Goal: Task Accomplishment & Management: Use online tool/utility

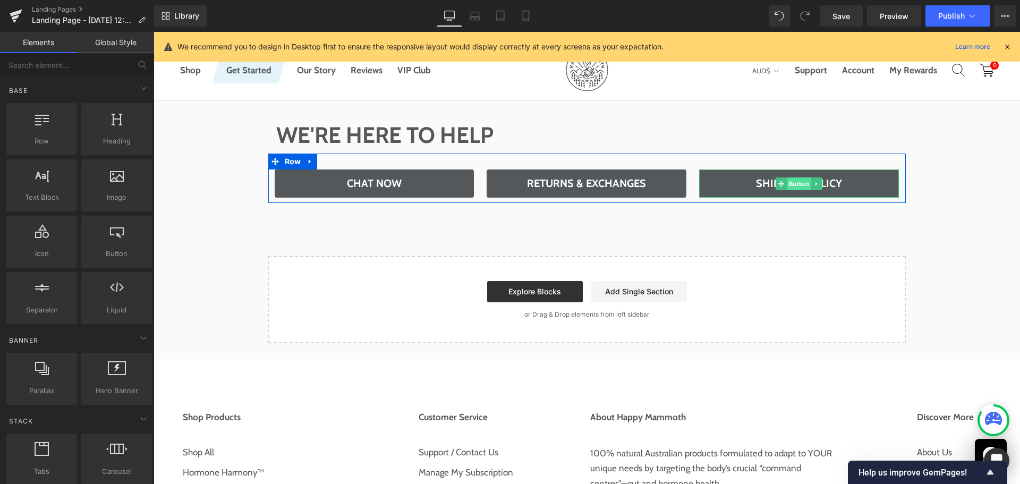
click at [791, 184] on span "Button" at bounding box center [799, 183] width 24 height 13
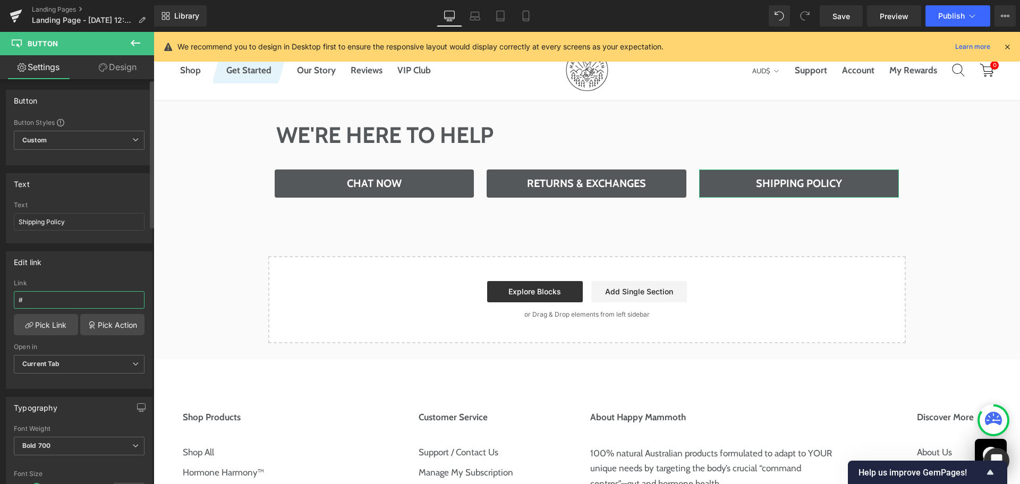
click at [93, 293] on input "#" at bounding box center [79, 300] width 131 height 18
paste input "[URL][DOMAIN_NAME]"
type input "/policies/shipping-policy"
click at [126, 267] on div "Edit link" at bounding box center [79, 262] width 146 height 20
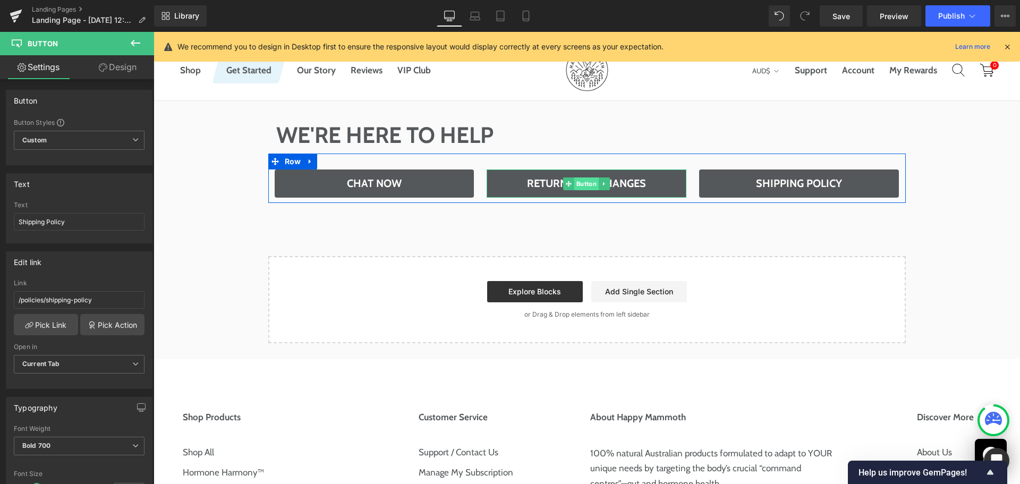
click at [581, 180] on span "Button" at bounding box center [586, 183] width 24 height 13
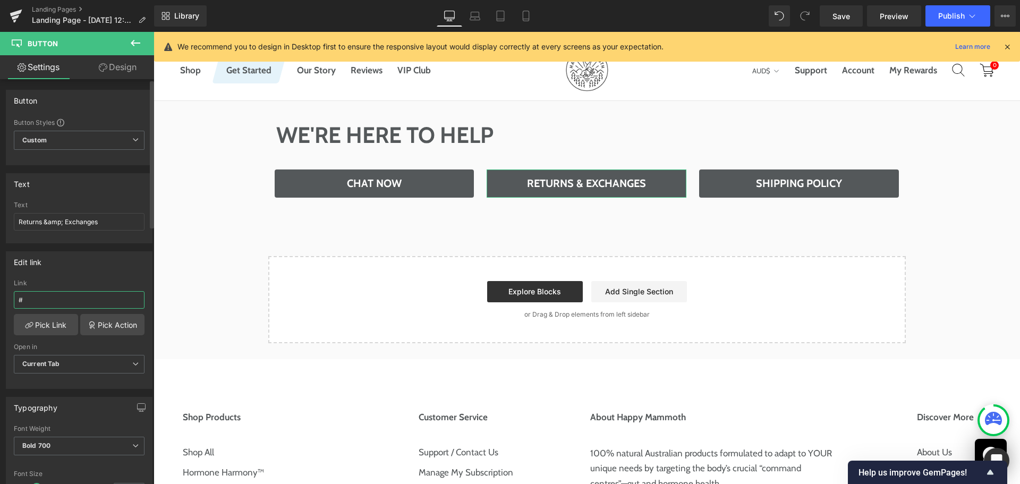
click at [106, 293] on input "#" at bounding box center [79, 300] width 131 height 18
paste input "policies/refund-policy"
type input "/policies/refund-policy"
click at [114, 287] on div "Link /policies/refund-policy" at bounding box center [79, 296] width 131 height 35
click at [843, 20] on span "Save" at bounding box center [841, 16] width 18 height 11
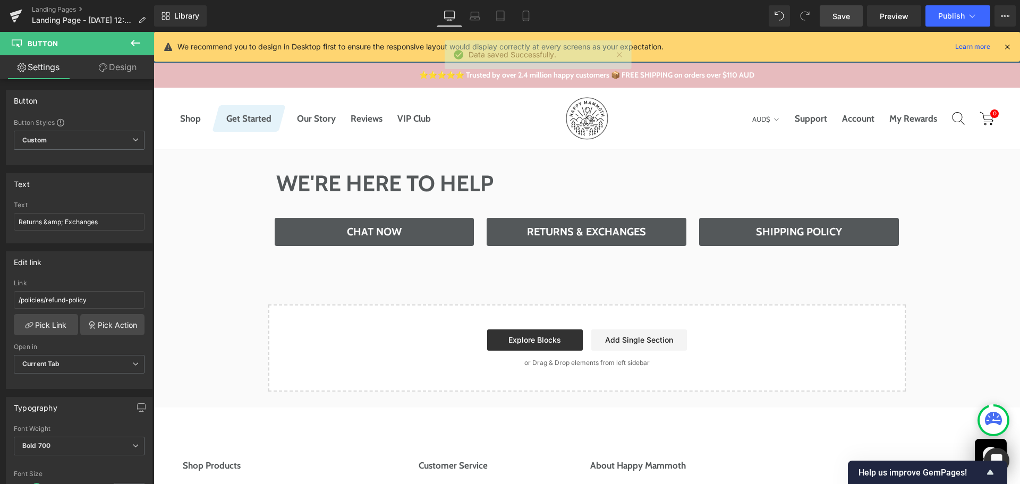
click at [132, 39] on icon at bounding box center [135, 43] width 13 height 13
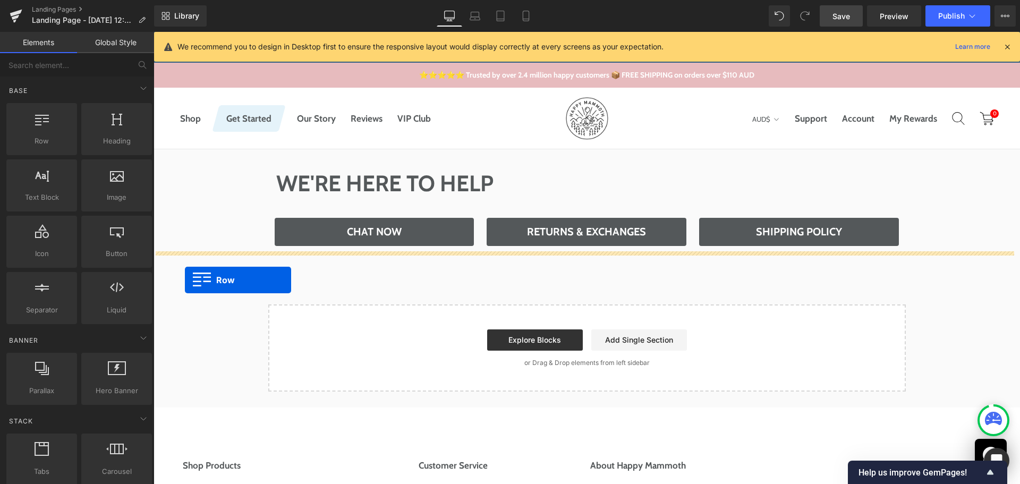
drag, startPoint x: 210, startPoint y: 159, endPoint x: 185, endPoint y: 280, distance: 123.8
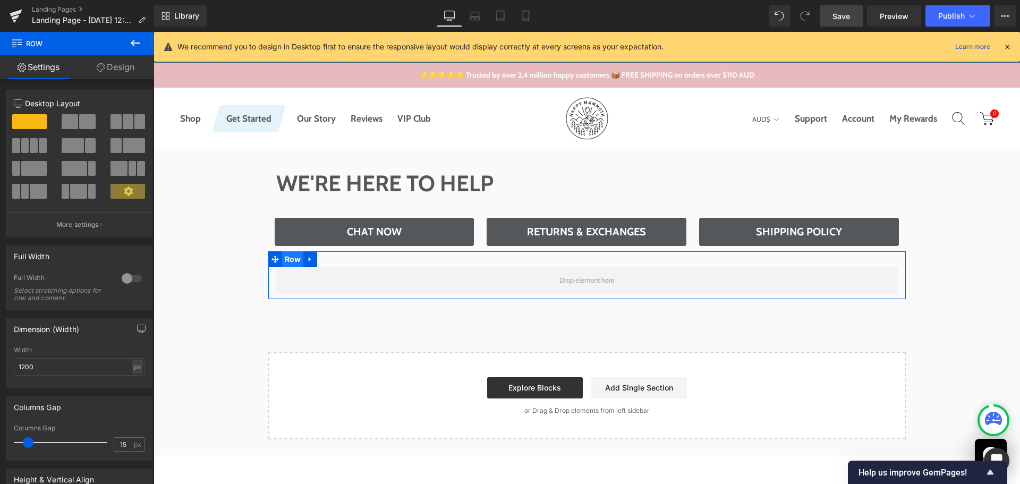
click at [282, 261] on span "Row" at bounding box center [293, 259] width 22 height 16
click at [126, 275] on div at bounding box center [132, 278] width 26 height 17
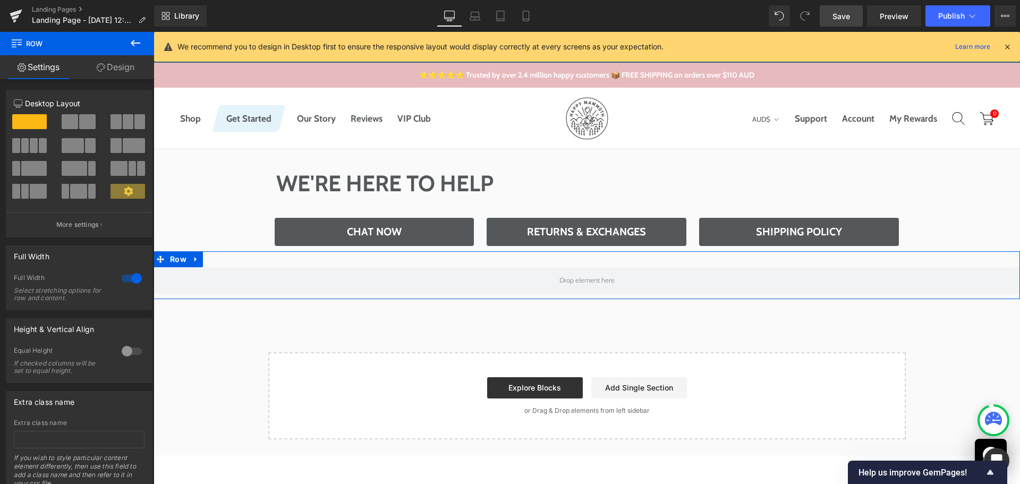
click at [116, 68] on link "Design" at bounding box center [115, 67] width 77 height 24
click at [0, 0] on div "Spacing" at bounding box center [0, 0] width 0 height 0
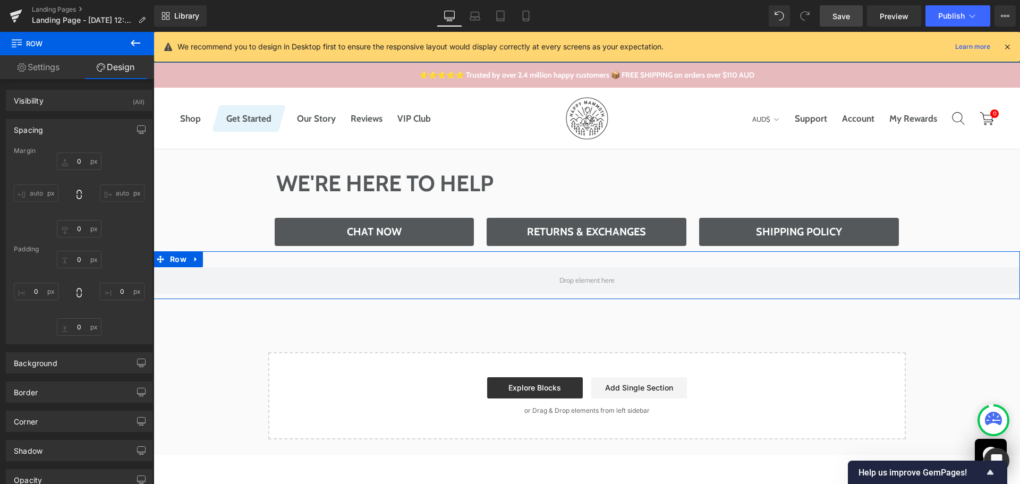
type input "0"
type input "30"
type input "0"
type input "10"
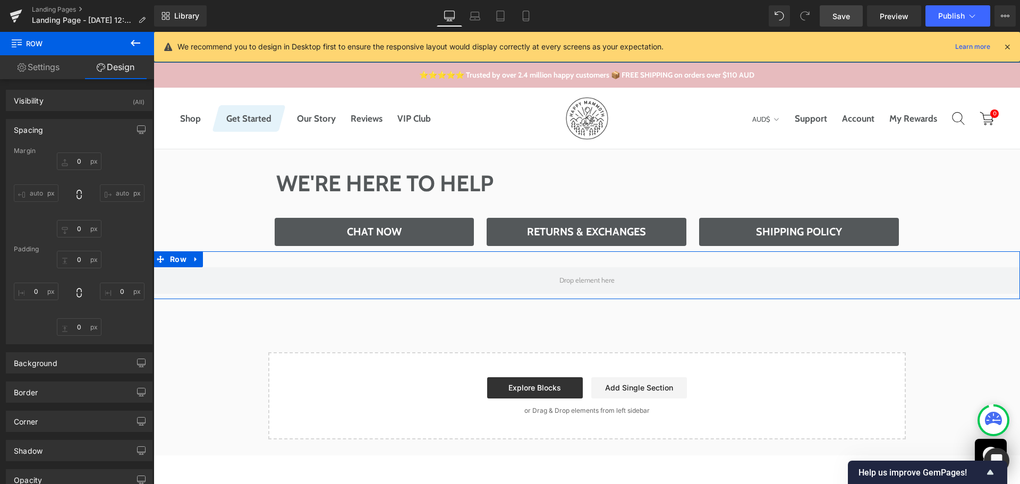
type input "0"
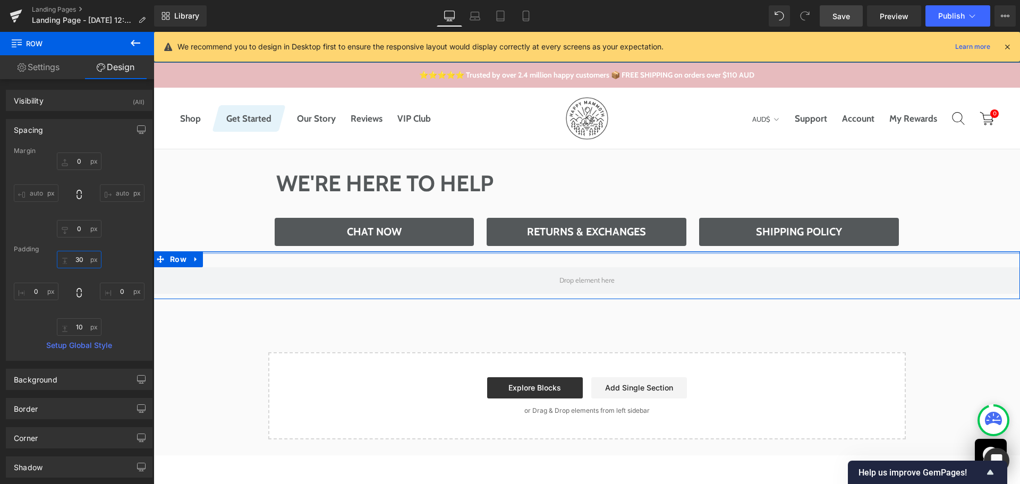
click at [78, 256] on input "30" at bounding box center [79, 260] width 45 height 18
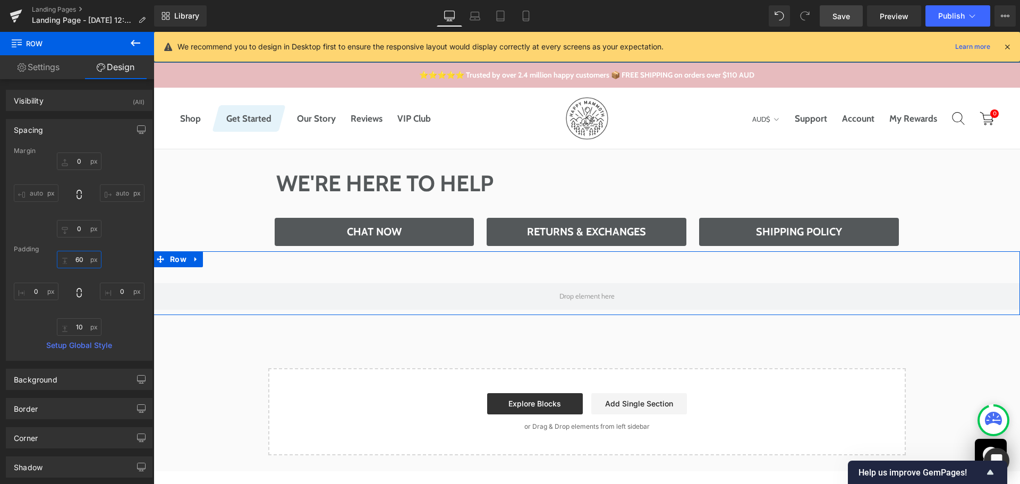
type input "60"
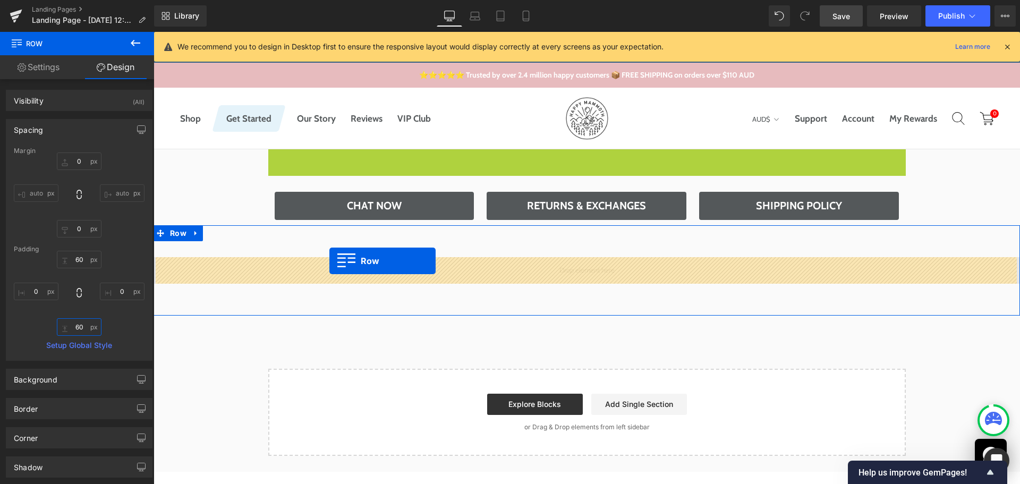
drag, startPoint x: 277, startPoint y: 160, endPoint x: 329, endPoint y: 261, distance: 113.1
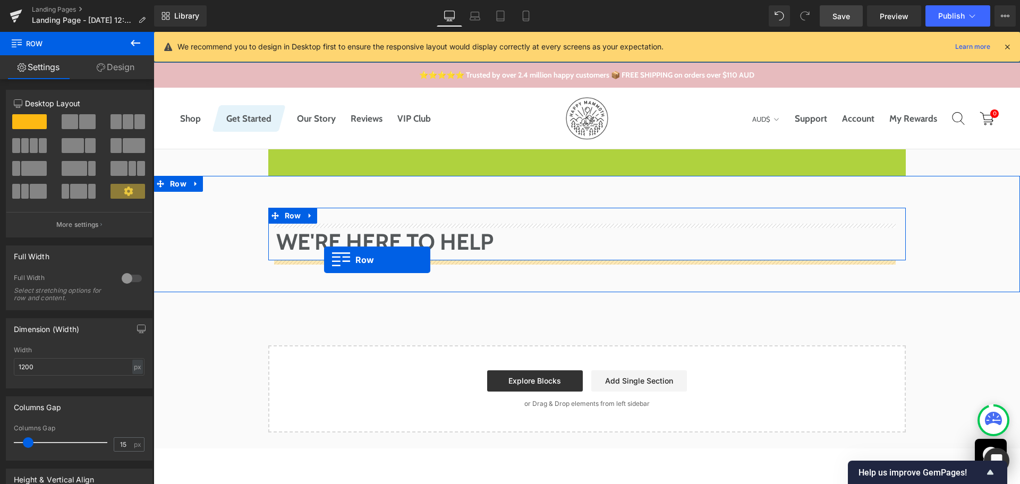
drag, startPoint x: 288, startPoint y: 156, endPoint x: 324, endPoint y: 260, distance: 109.4
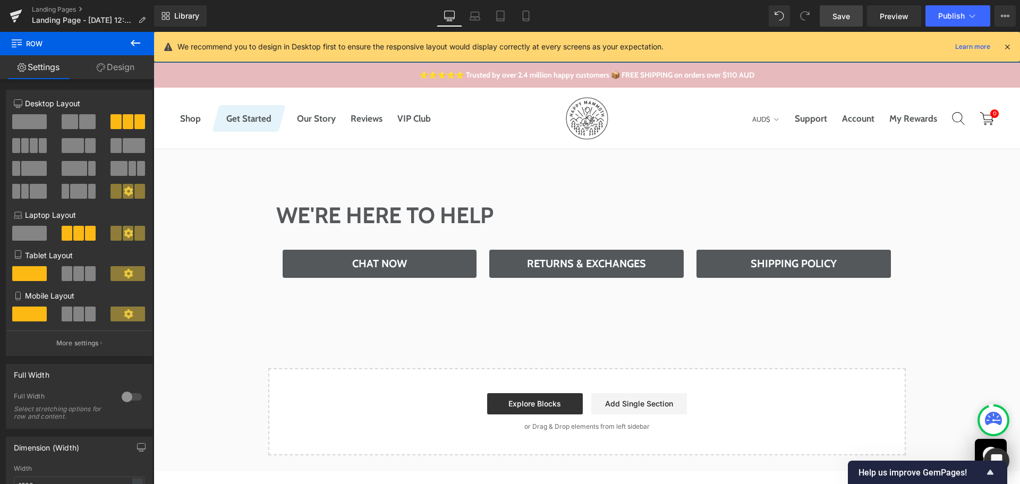
click at [850, 16] on span "Save" at bounding box center [841, 16] width 18 height 11
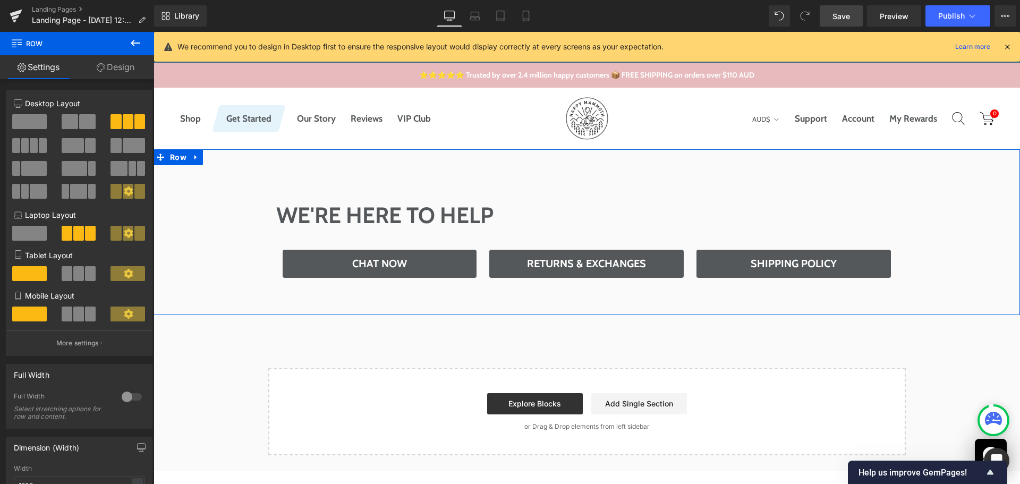
drag, startPoint x: 182, startPoint y: 155, endPoint x: 184, endPoint y: 149, distance: 6.9
click at [182, 155] on span "Row" at bounding box center [178, 157] width 22 height 16
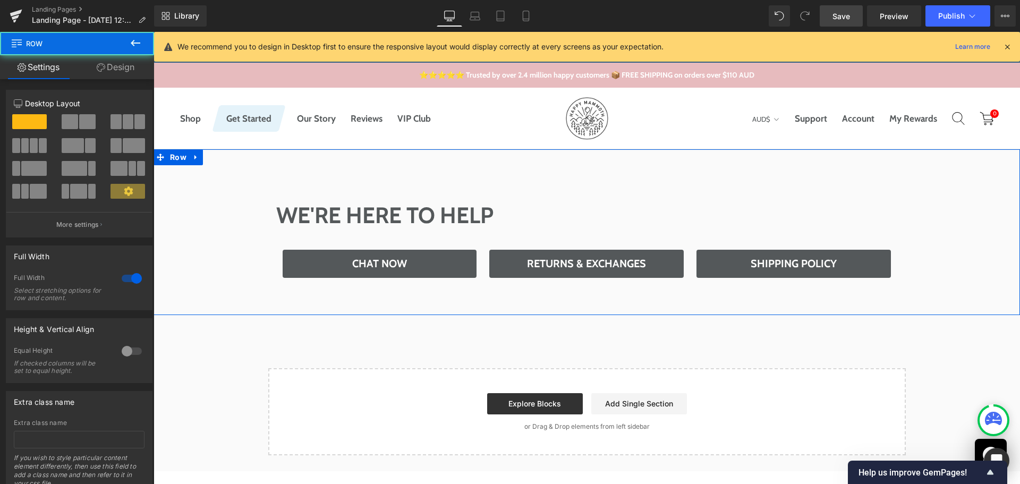
click at [97, 64] on icon at bounding box center [101, 67] width 9 height 9
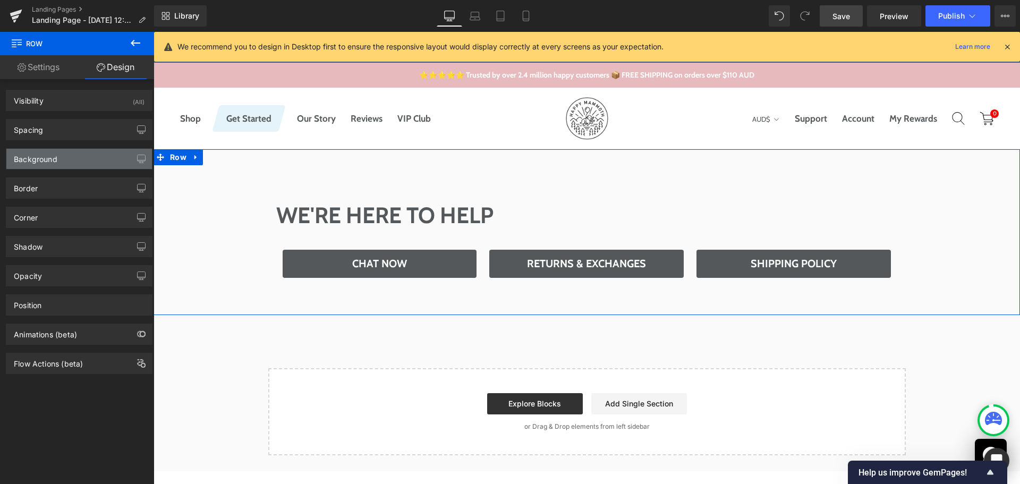
type input "transparent"
type input "0"
click at [62, 153] on div "Background" at bounding box center [79, 159] width 146 height 20
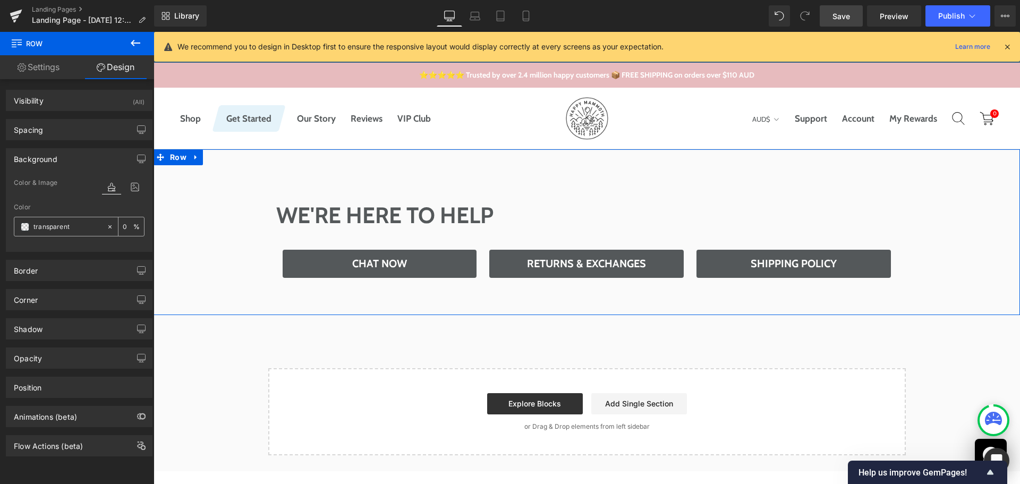
click at [72, 224] on input "transparent" at bounding box center [67, 227] width 68 height 12
type input "#fff"
type input "100"
type input "#ffffff"
click at [61, 180] on div "Color & Image color" at bounding box center [79, 189] width 131 height 27
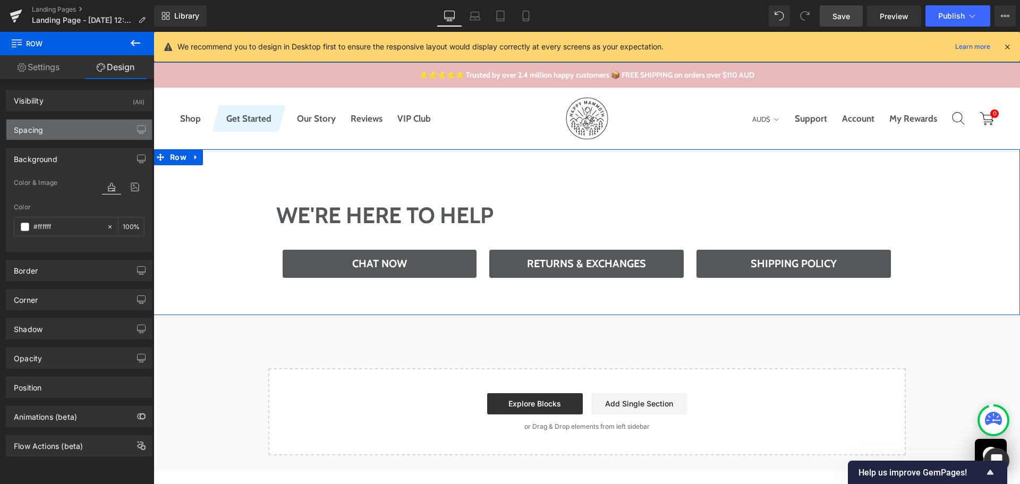
click at [64, 131] on div "Spacing" at bounding box center [79, 130] width 146 height 20
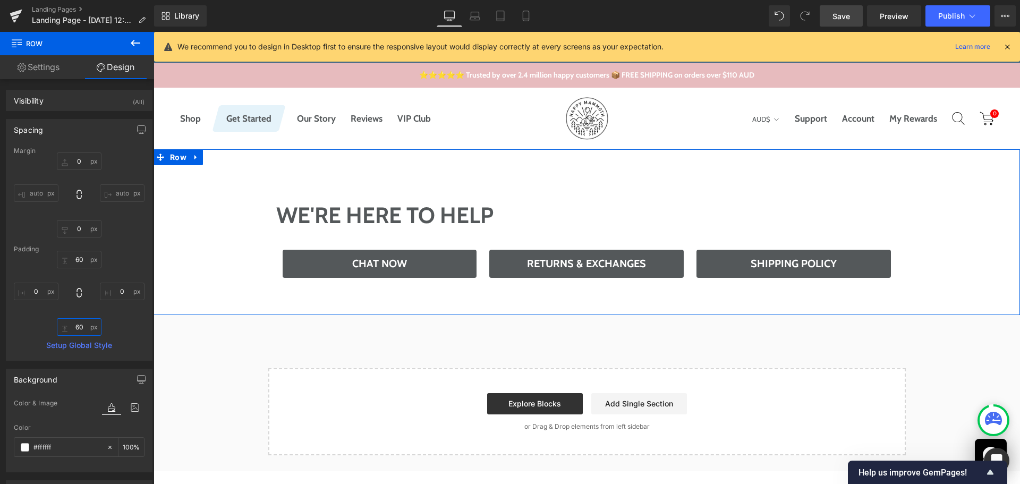
click at [77, 324] on input "60" at bounding box center [79, 327] width 45 height 18
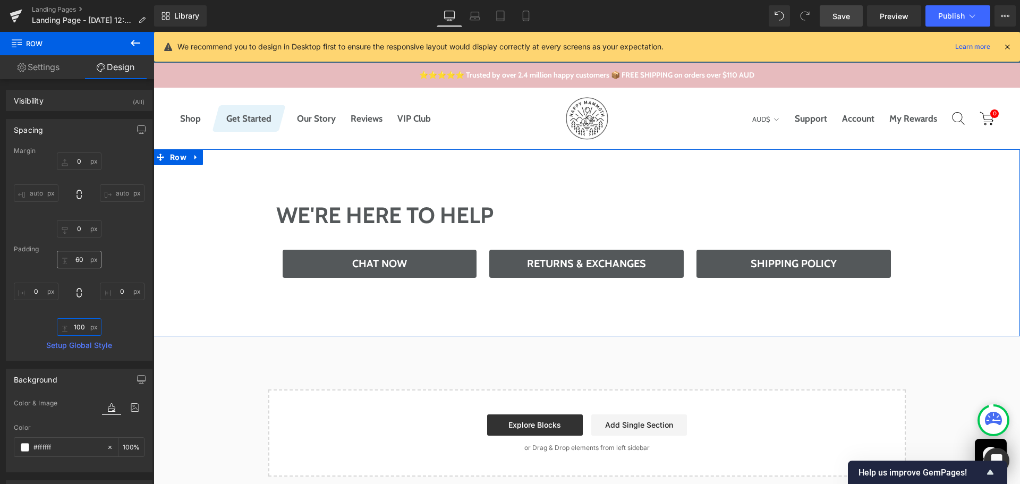
type input "100"
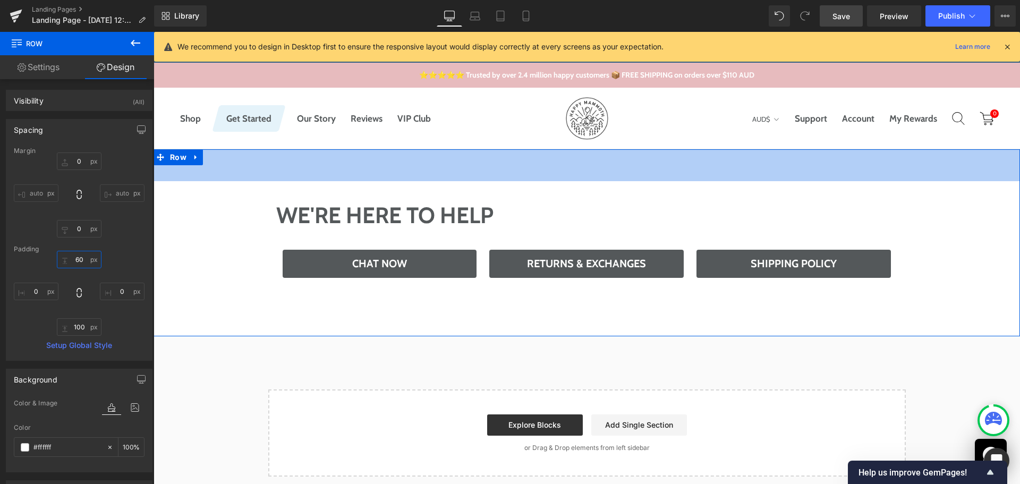
click at [86, 261] on input "60" at bounding box center [79, 260] width 45 height 18
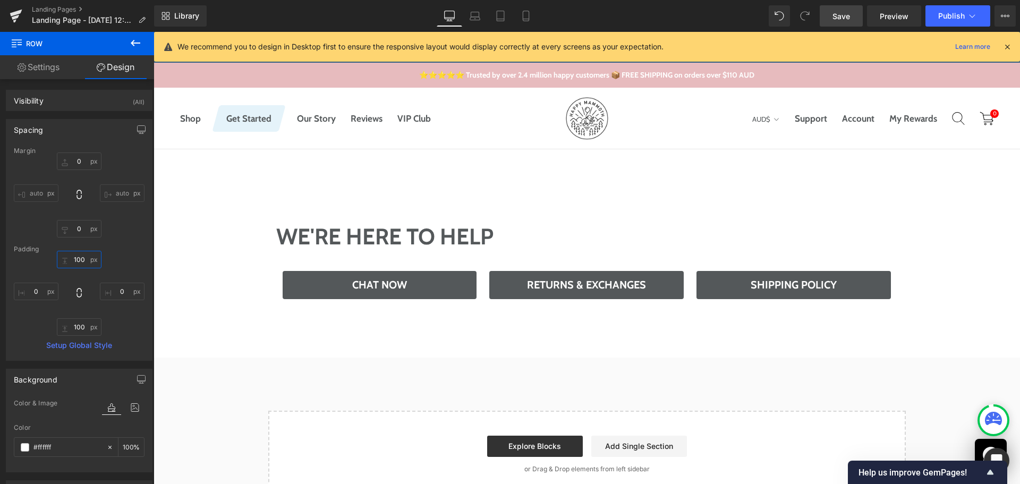
type input "100"
click at [838, 18] on span "Save" at bounding box center [841, 16] width 18 height 11
click at [137, 21] on p "Landing Page - [DATE] 12:49:58" at bounding box center [89, 20] width 122 height 13
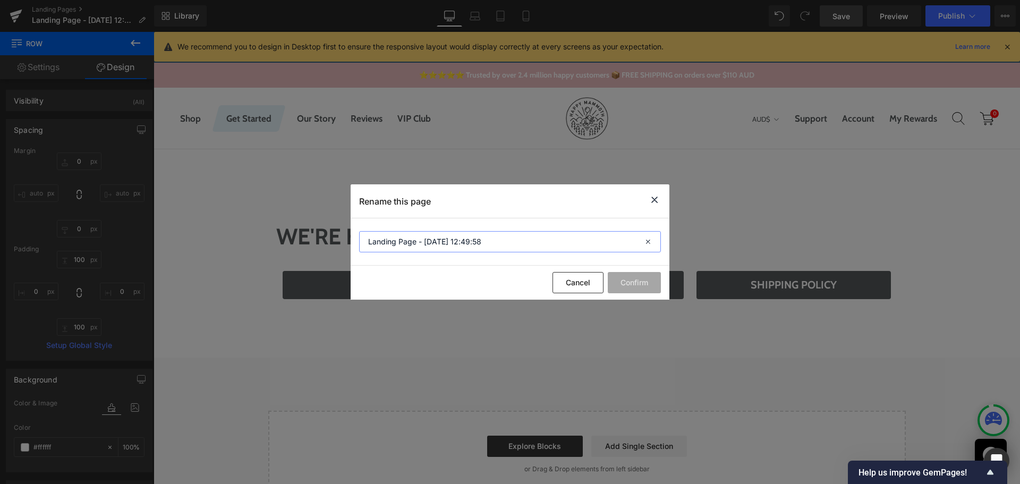
click at [432, 240] on input "Landing Page - [DATE] 12:49:58" at bounding box center [510, 241] width 302 height 21
type input "Contact US"
click at [630, 279] on button "Confirm" at bounding box center [634, 282] width 53 height 21
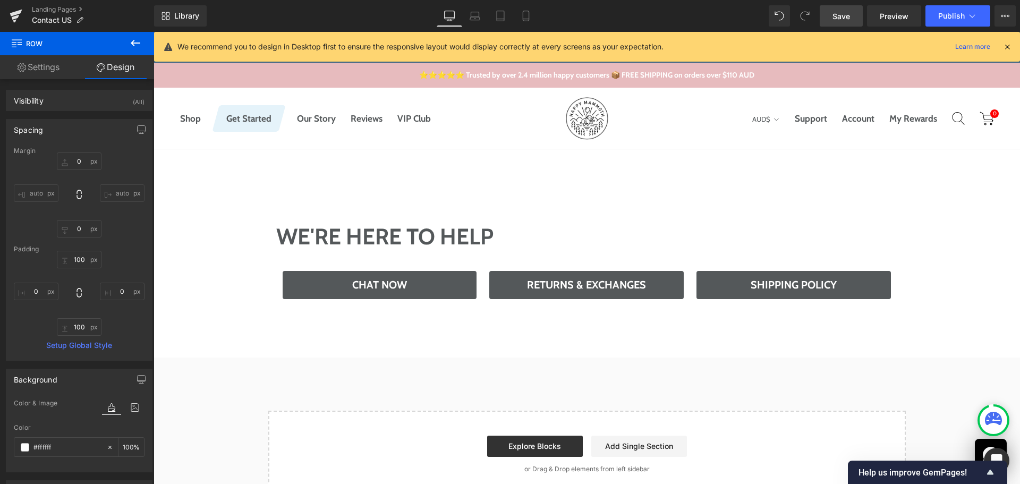
click at [843, 15] on span "Save" at bounding box center [841, 16] width 18 height 11
drag, startPoint x: 134, startPoint y: 42, endPoint x: 131, endPoint y: 98, distance: 55.9
click at [134, 42] on icon at bounding box center [135, 43] width 13 height 13
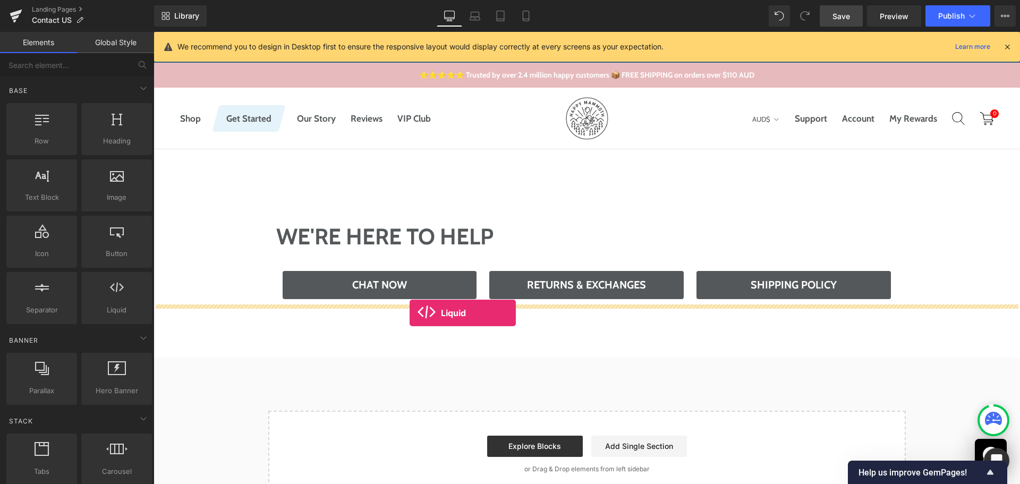
drag, startPoint x: 278, startPoint y: 334, endPoint x: 410, endPoint y: 313, distance: 133.4
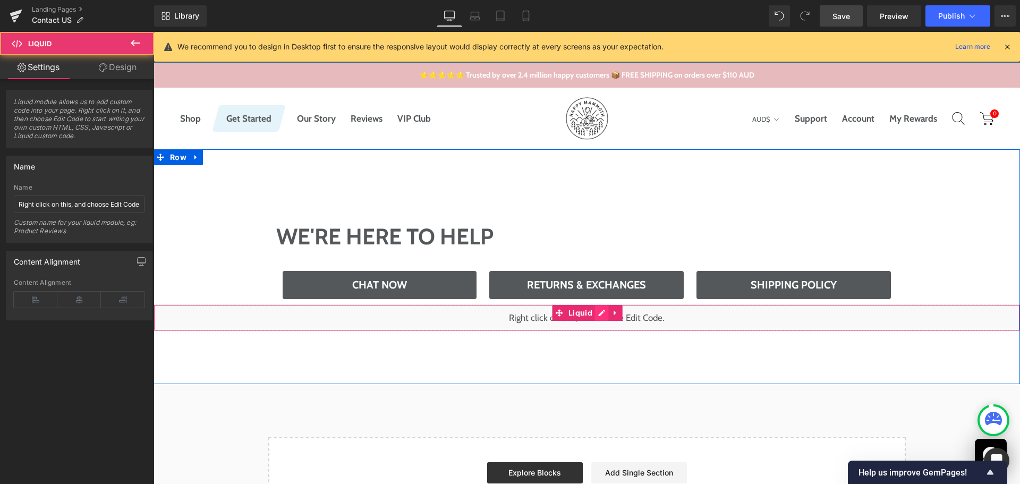
click at [591, 314] on div "Liquid" at bounding box center [587, 317] width 866 height 27
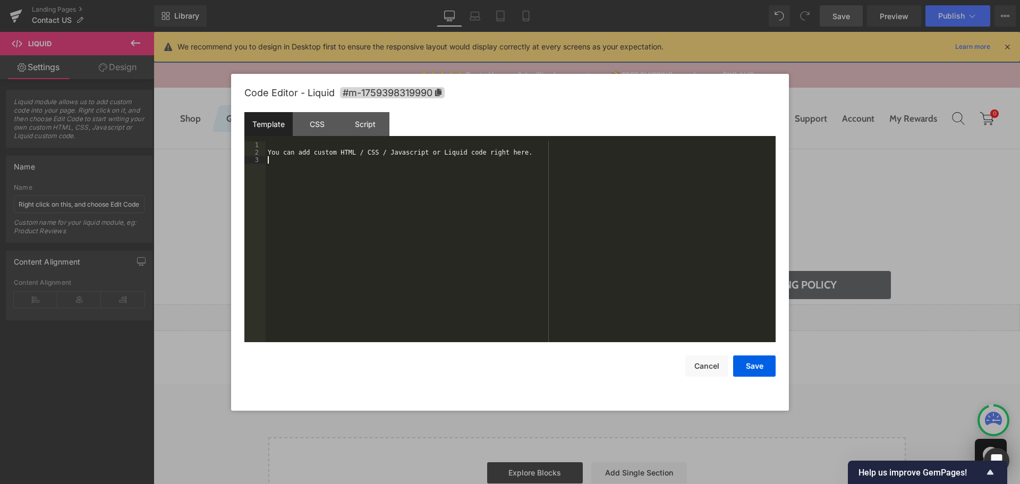
click at [439, 234] on div "You can add custom HTML / CSS / Javascript or Liquid code right here." at bounding box center [521, 249] width 510 height 216
click at [317, 120] on div "CSS" at bounding box center [317, 124] width 48 height 24
click at [314, 204] on div "#m-1759398319990 { }" at bounding box center [521, 249] width 510 height 216
paste textarea
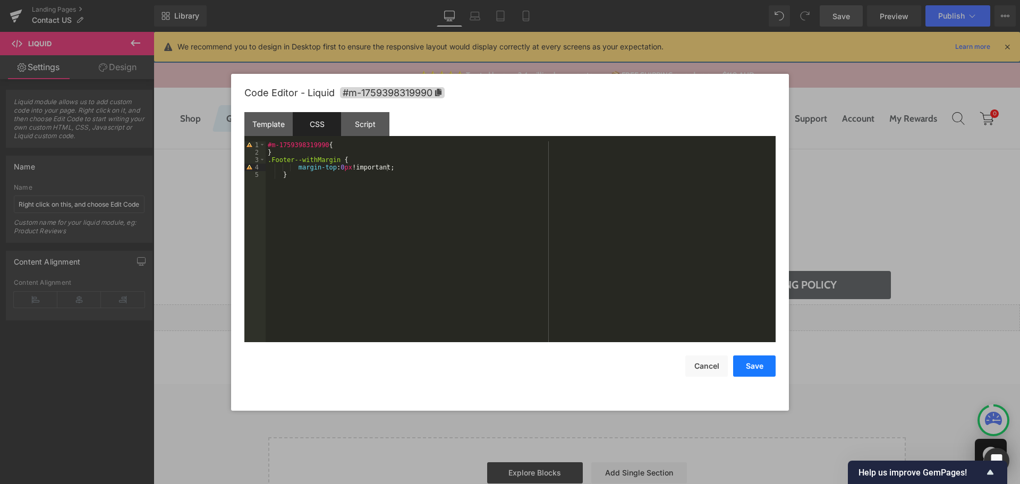
click at [761, 371] on button "Save" at bounding box center [754, 365] width 43 height 21
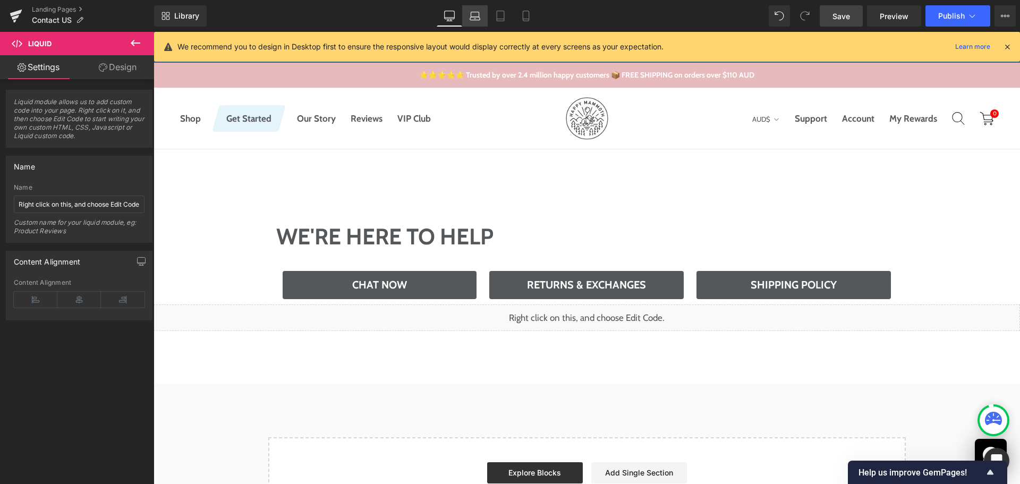
drag, startPoint x: 483, startPoint y: 11, endPoint x: 484, endPoint y: 16, distance: 5.9
click at [483, 11] on link "Laptop" at bounding box center [475, 15] width 26 height 21
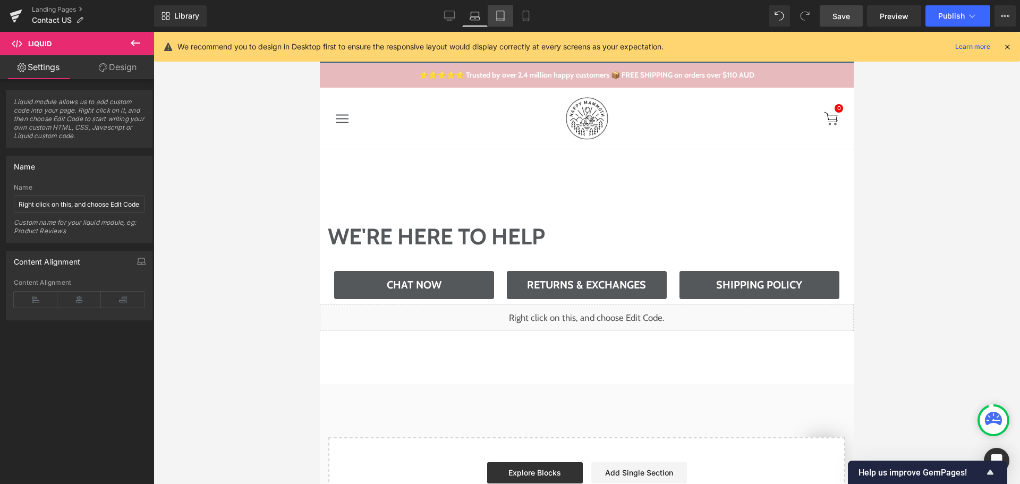
click at [503, 13] on icon at bounding box center [500, 16] width 11 height 11
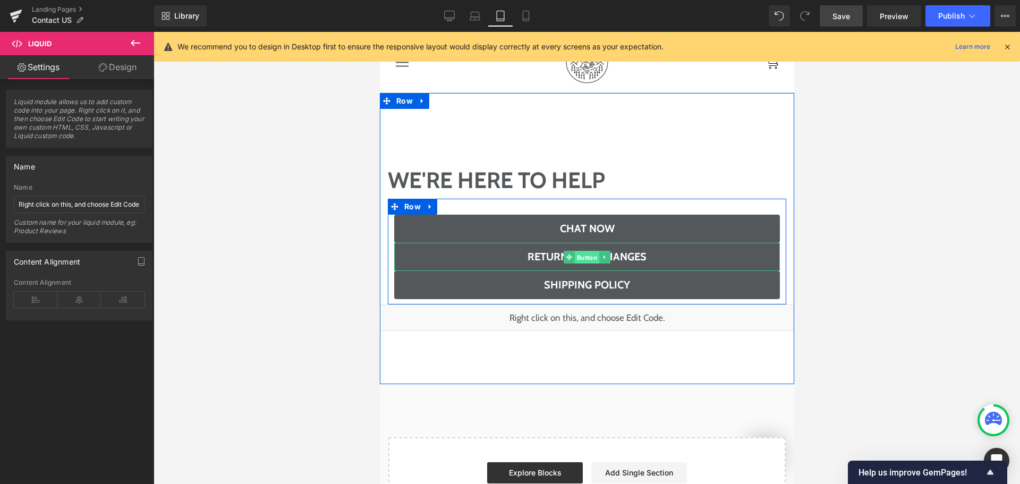
click at [583, 259] on span "Button" at bounding box center [586, 257] width 24 height 13
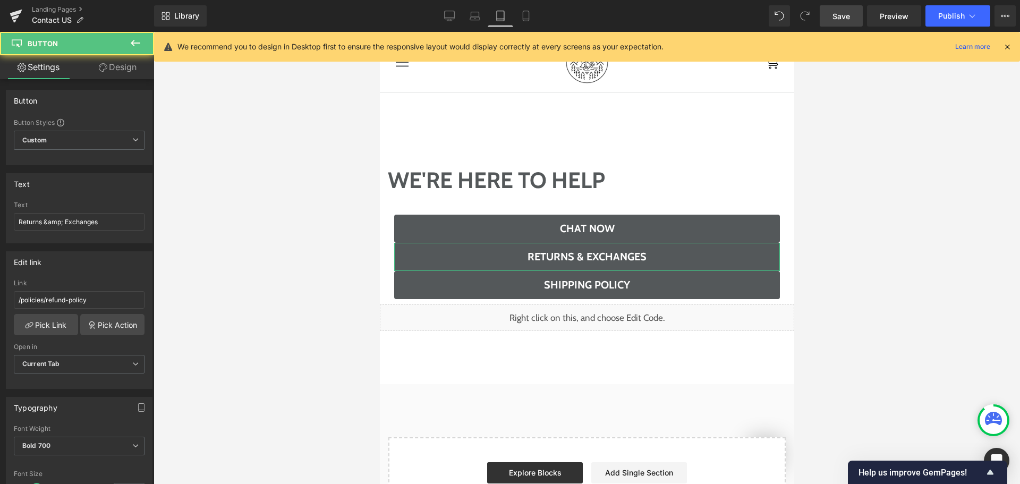
click at [116, 66] on link "Design" at bounding box center [117, 67] width 77 height 24
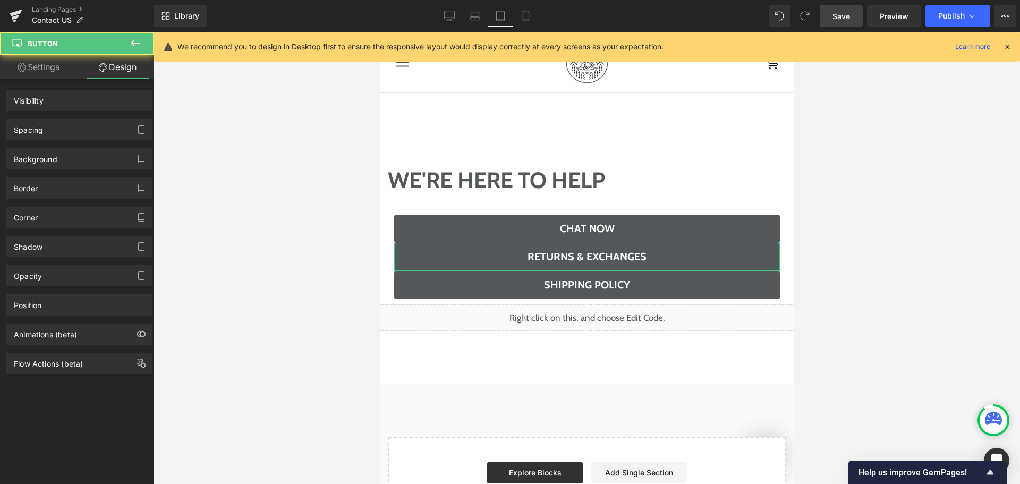
click at [86, 130] on div "Spacing" at bounding box center [79, 130] width 146 height 20
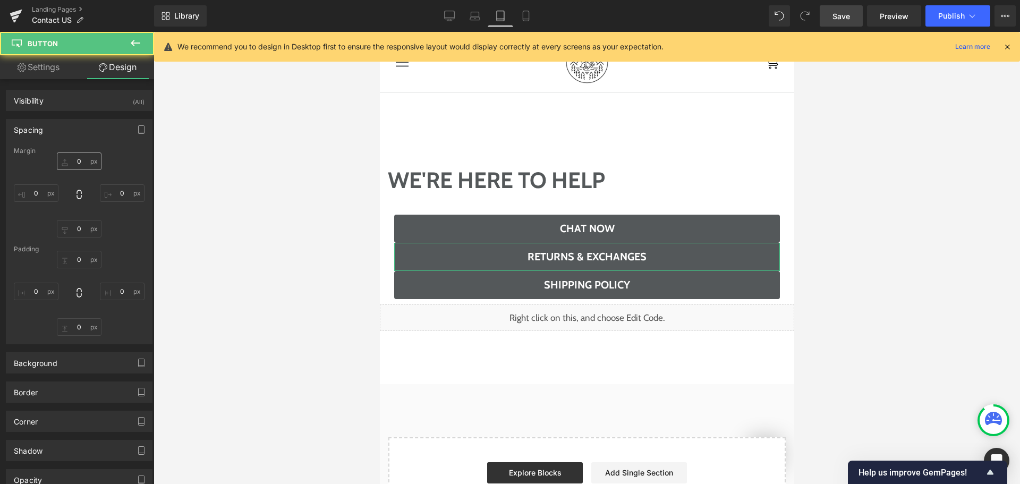
type input "0"
type input "10"
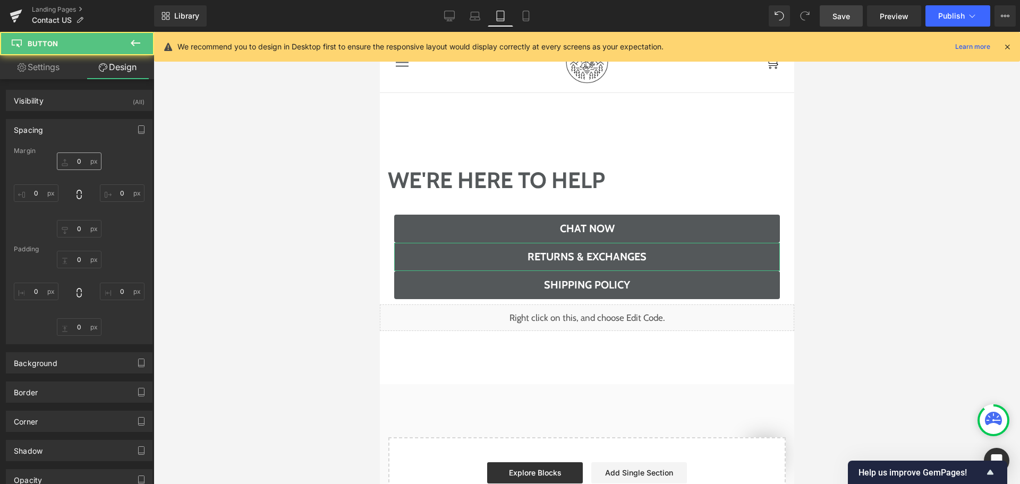
type input "0"
type input "10"
type input "0"
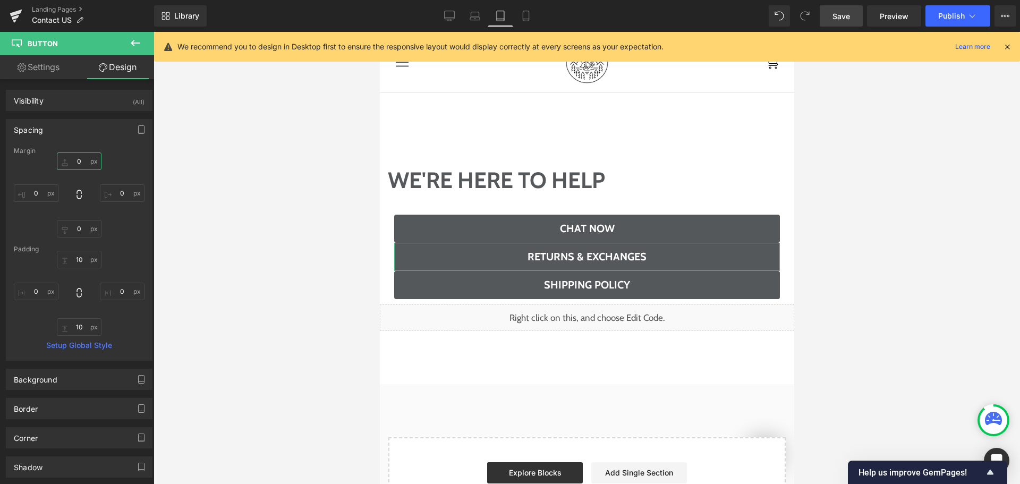
click at [80, 163] on input "0" at bounding box center [79, 161] width 45 height 18
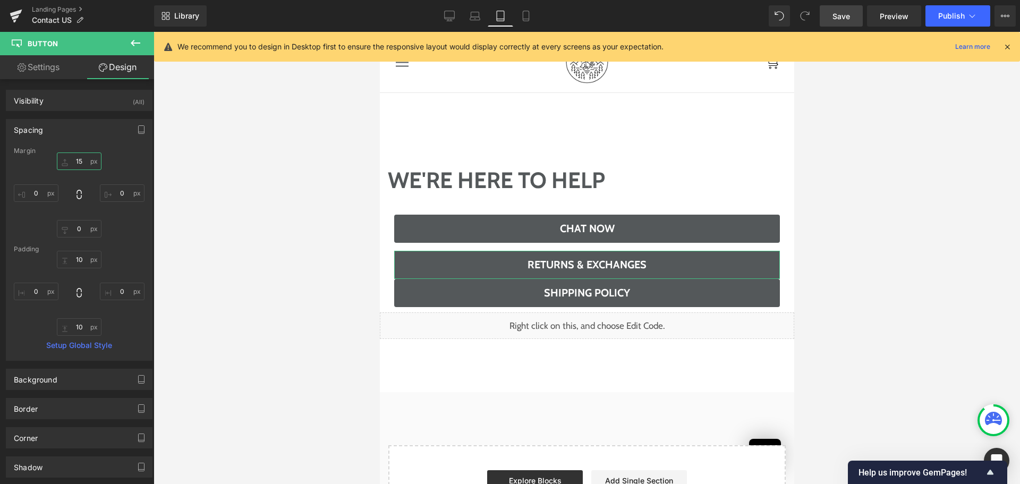
type input "15"
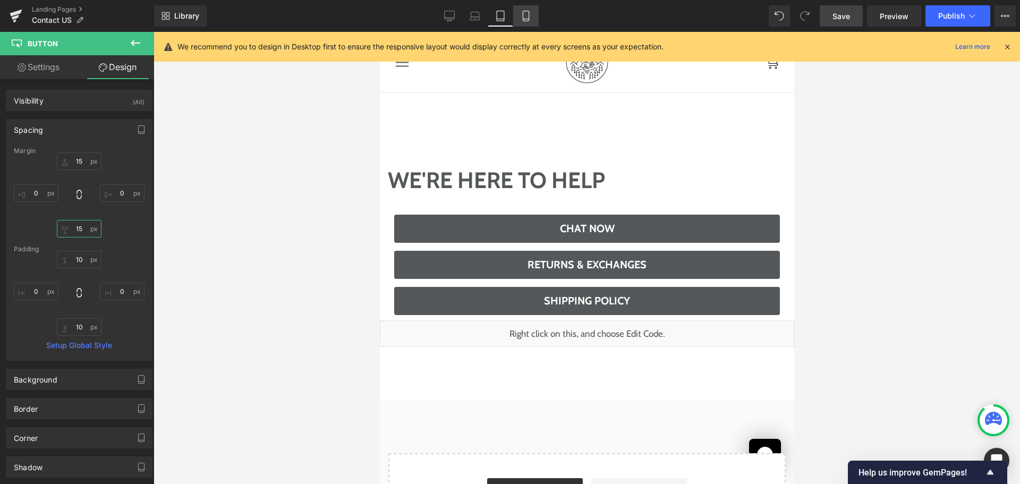
type input "15"
click at [523, 13] on icon at bounding box center [526, 16] width 6 height 10
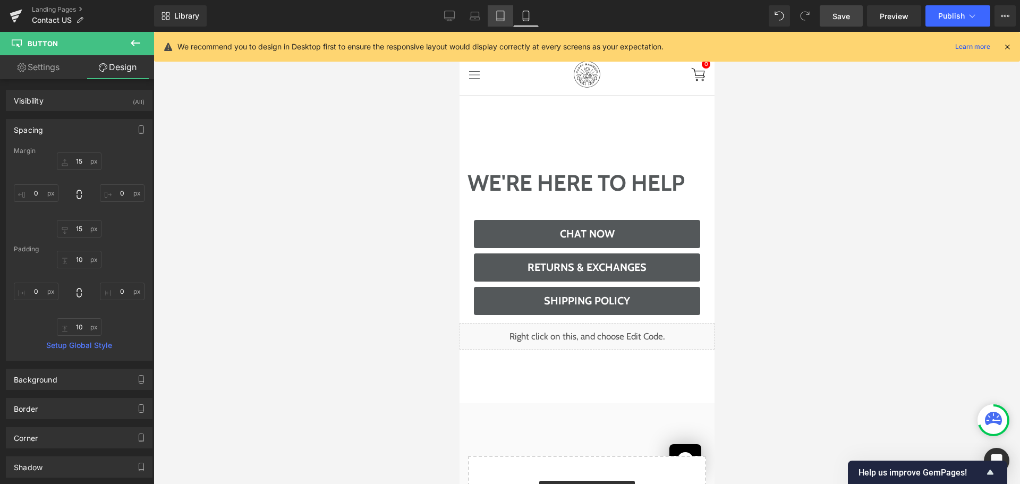
type input "5"
type input "0"
type input "5"
type input "0"
type input "10"
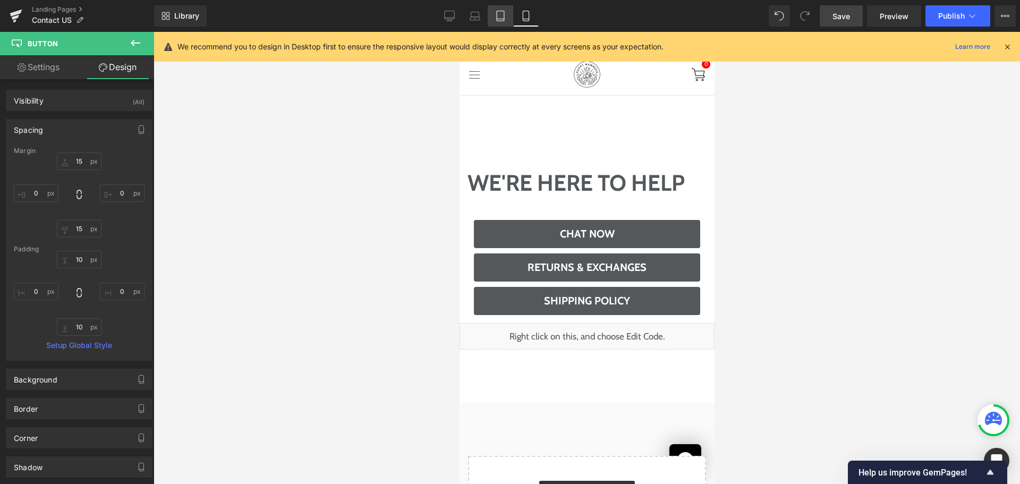
type input "0"
type input "10"
type input "0"
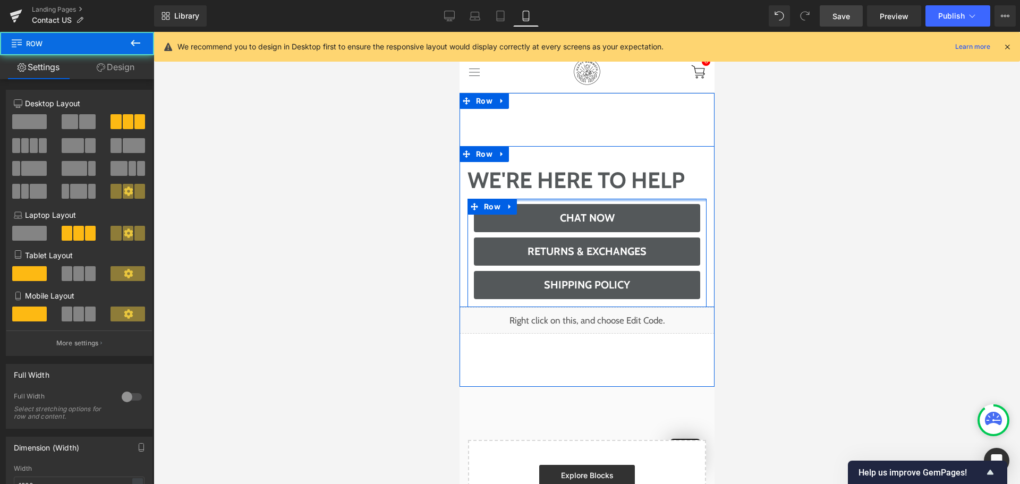
drag, startPoint x: 577, startPoint y: 200, endPoint x: 581, endPoint y: 186, distance: 13.9
click at [581, 186] on div "We're Here to help Heading Chat Now Button Returns & Exchanges Button Shipping …" at bounding box center [586, 234] width 255 height 145
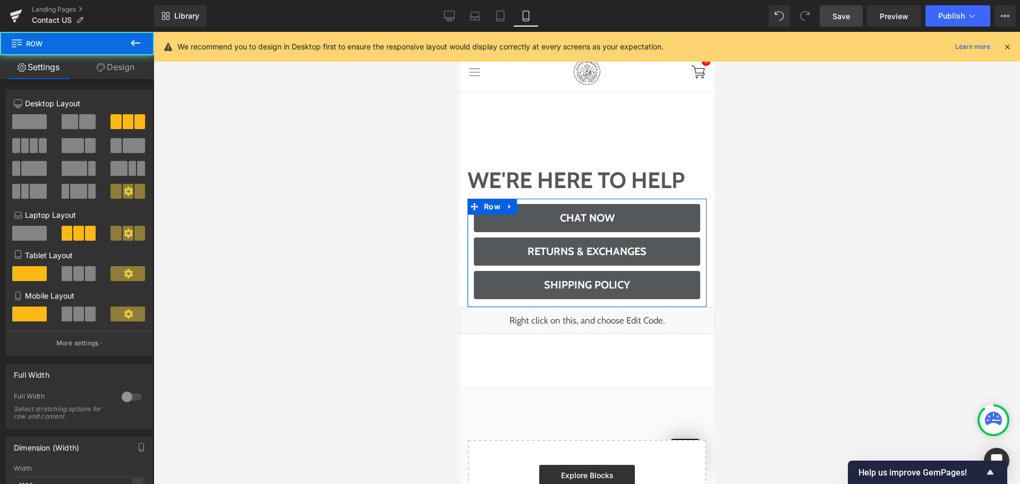
click at [759, 197] on div at bounding box center [587, 258] width 866 height 452
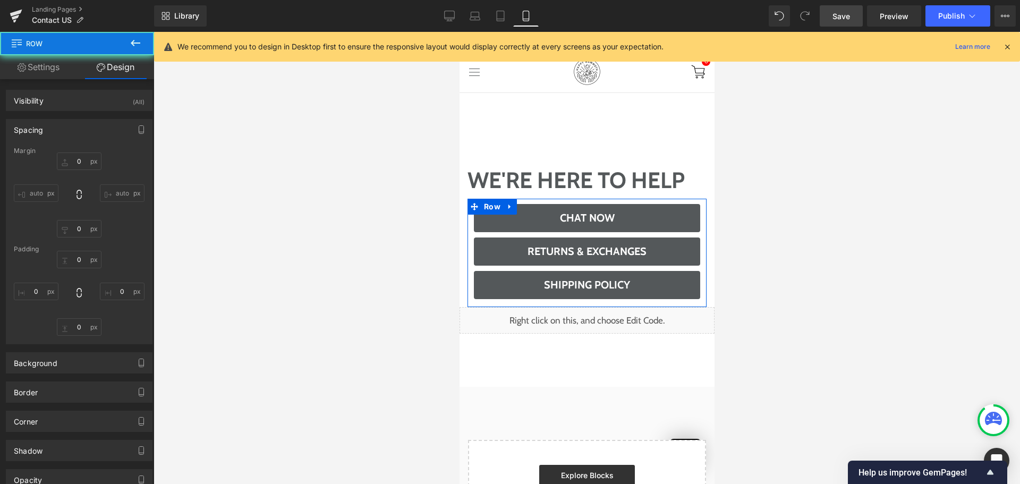
click at [580, 118] on div "We're Here to help Heading Chat Now Button Returns & Exchanges Button Shipping …" at bounding box center [586, 240] width 255 height 294
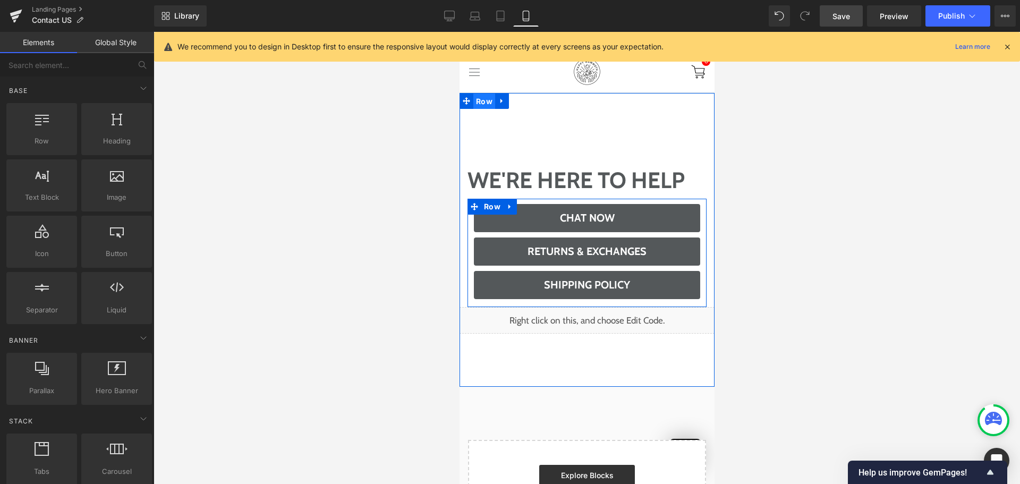
drag, startPoint x: 480, startPoint y: 104, endPoint x: 716, endPoint y: 146, distance: 239.1
click at [480, 104] on span "Row" at bounding box center [484, 102] width 22 height 16
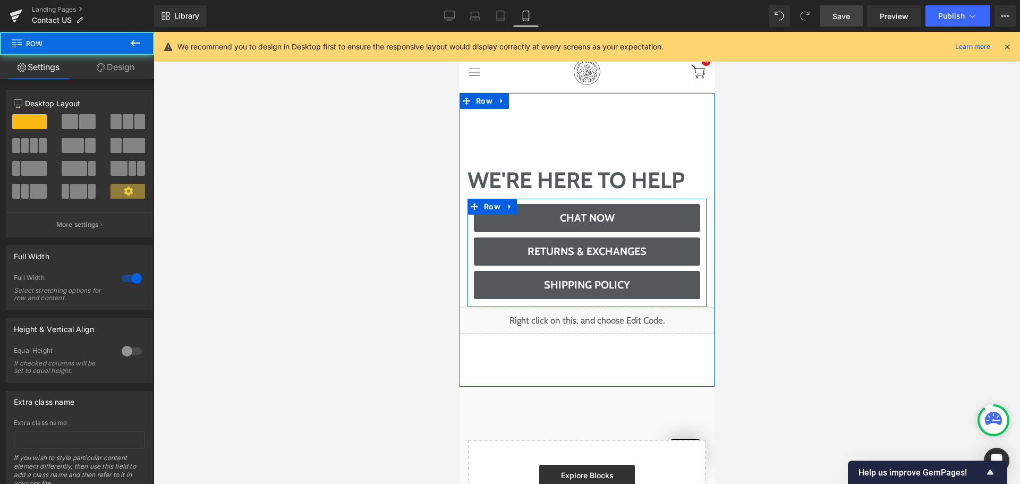
click at [109, 71] on link "Design" at bounding box center [115, 67] width 77 height 24
click at [0, 0] on div "Spacing" at bounding box center [0, 0] width 0 height 0
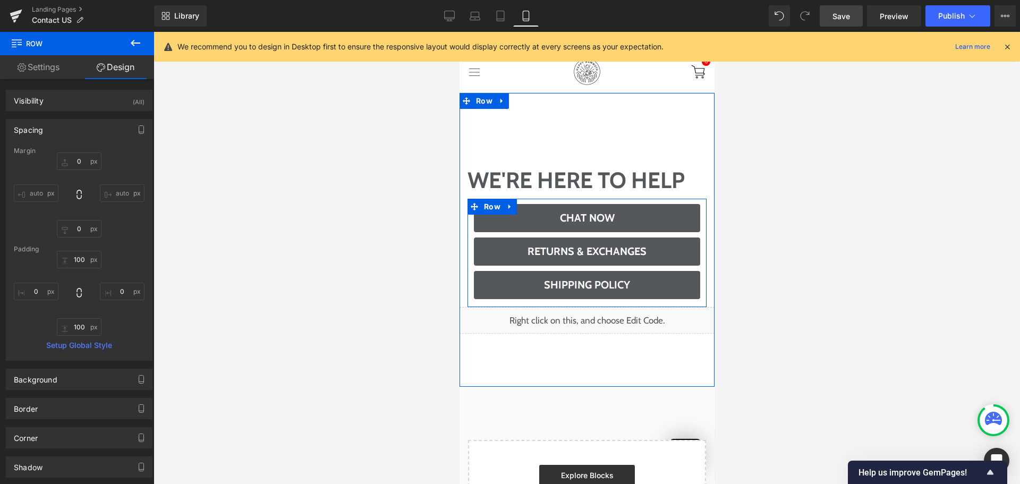
type input "0"
type input "100"
type input "0"
type input "100"
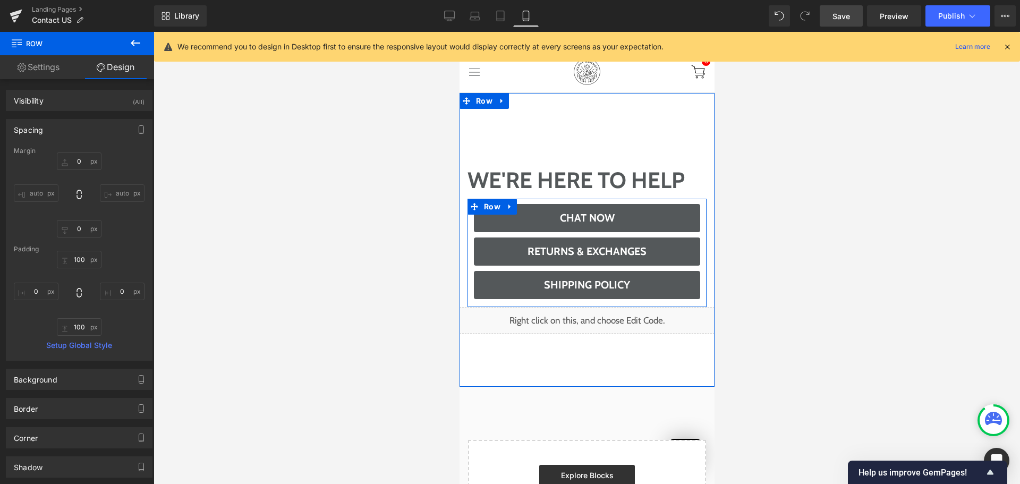
type input "0"
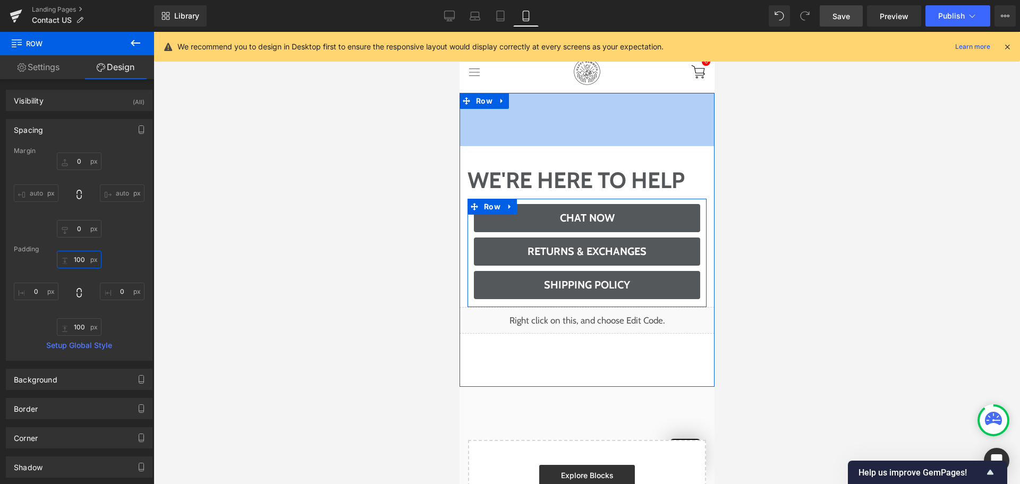
click at [77, 260] on input "100" at bounding box center [79, 260] width 45 height 18
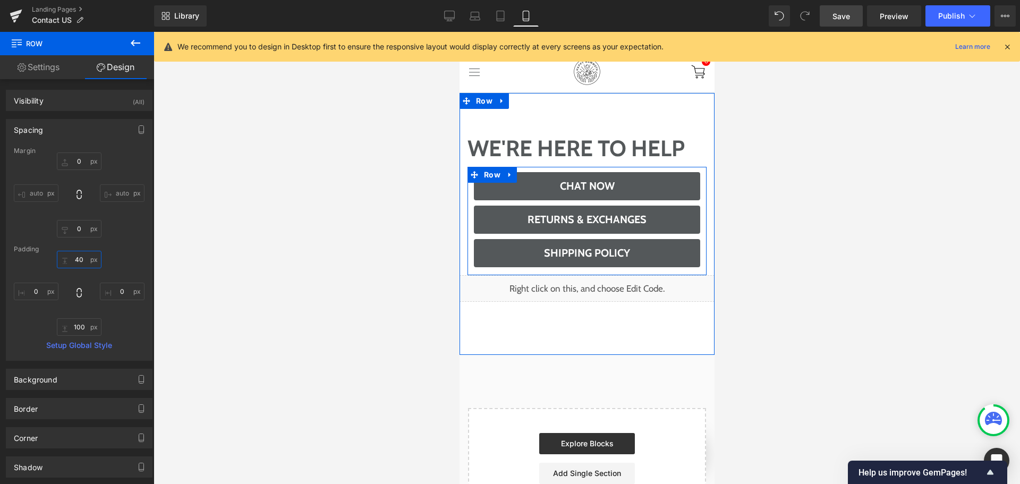
type input "40"
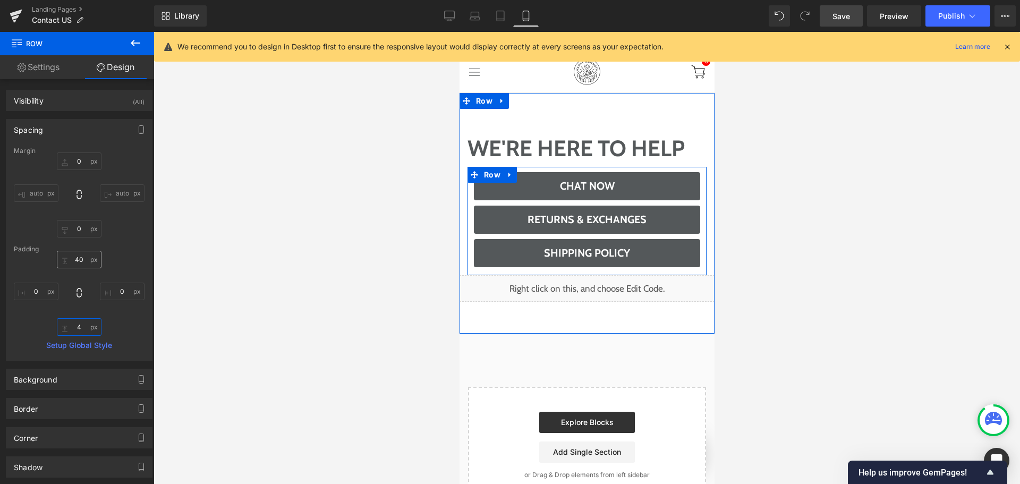
type input "40"
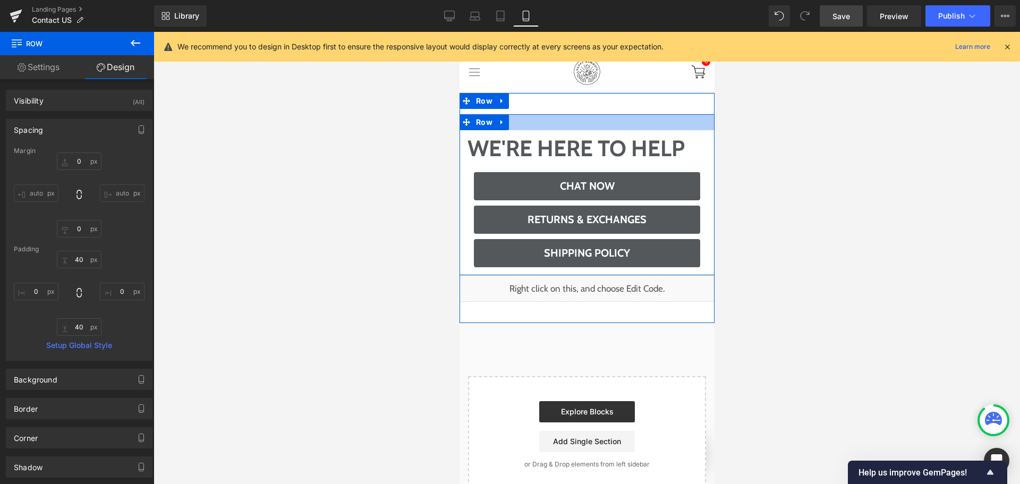
drag, startPoint x: 615, startPoint y: 124, endPoint x: 647, endPoint y: 129, distance: 32.2
click at [612, 89] on div "Pinpoint the exact product to meet your unique needs with our scientific health…" at bounding box center [586, 467] width 255 height 1004
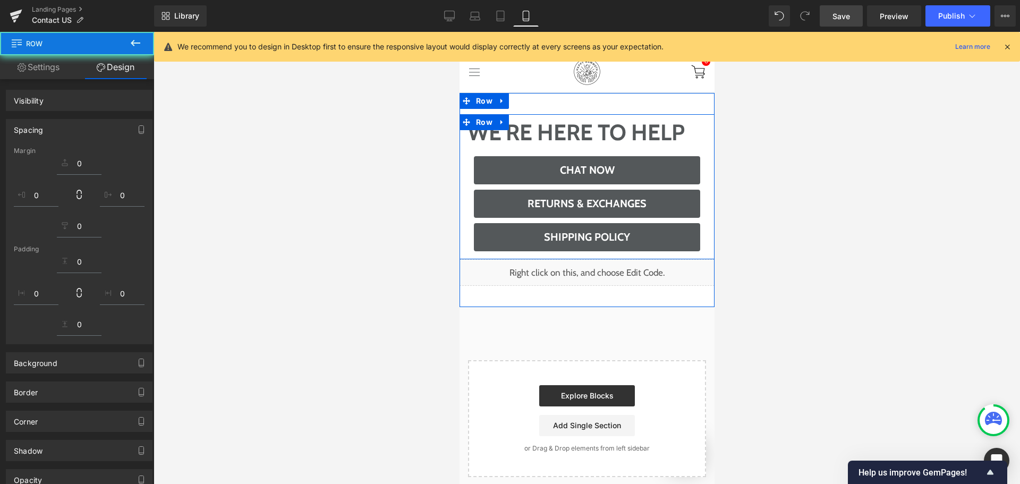
click at [774, 164] on div at bounding box center [587, 258] width 866 height 452
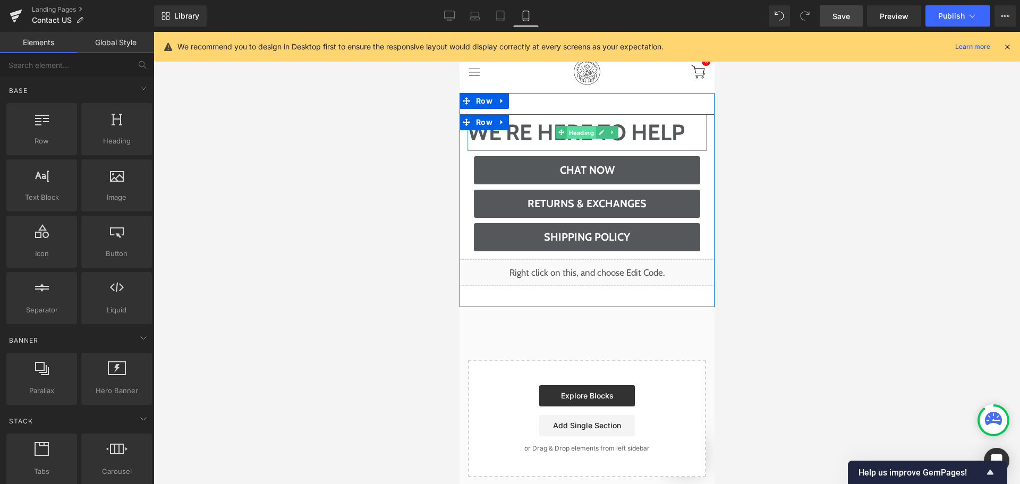
click at [566, 130] on span "Heading" at bounding box center [580, 132] width 29 height 13
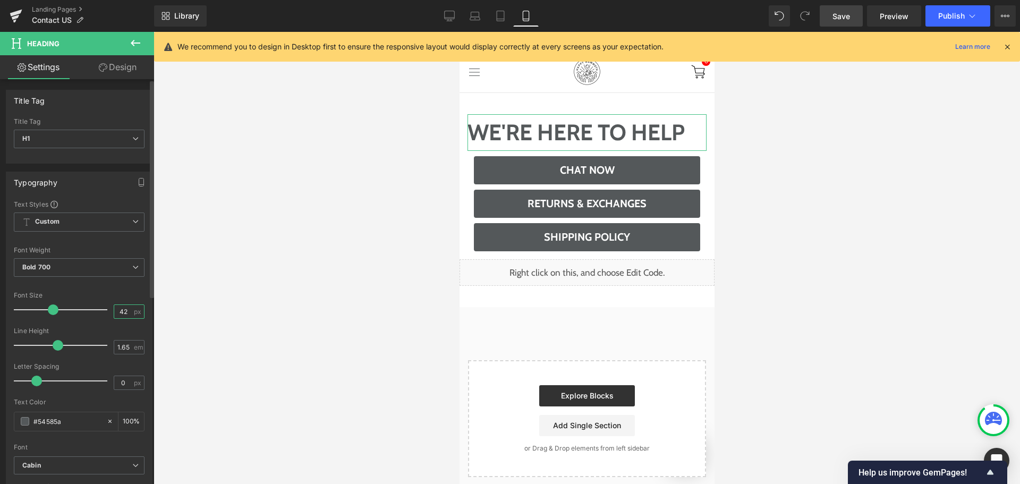
click at [121, 318] on input "42" at bounding box center [123, 311] width 19 height 13
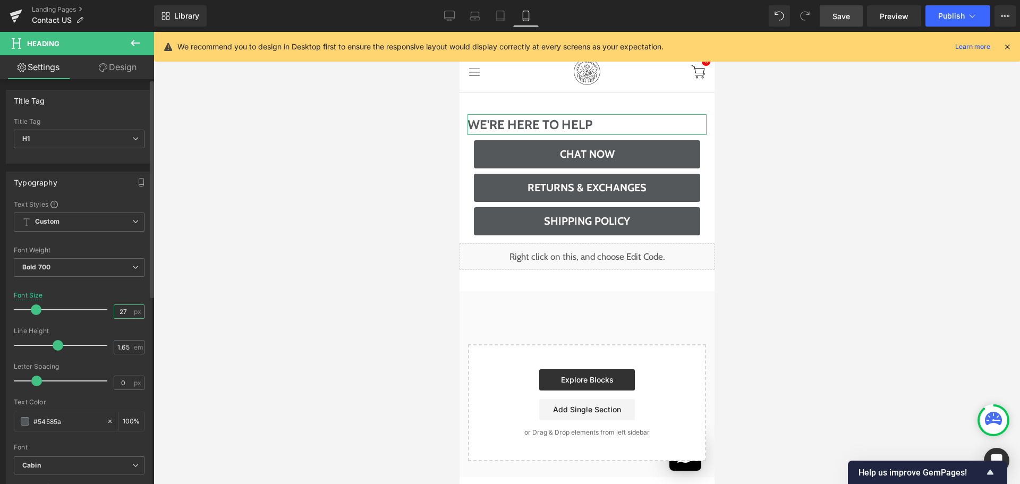
type input "28"
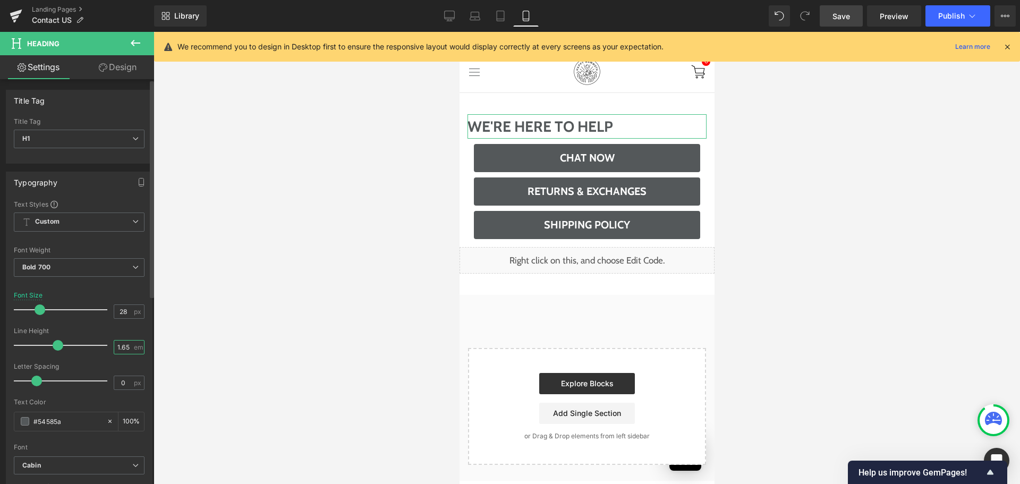
click at [125, 349] on input "1.65" at bounding box center [123, 347] width 19 height 13
type input "1.2"
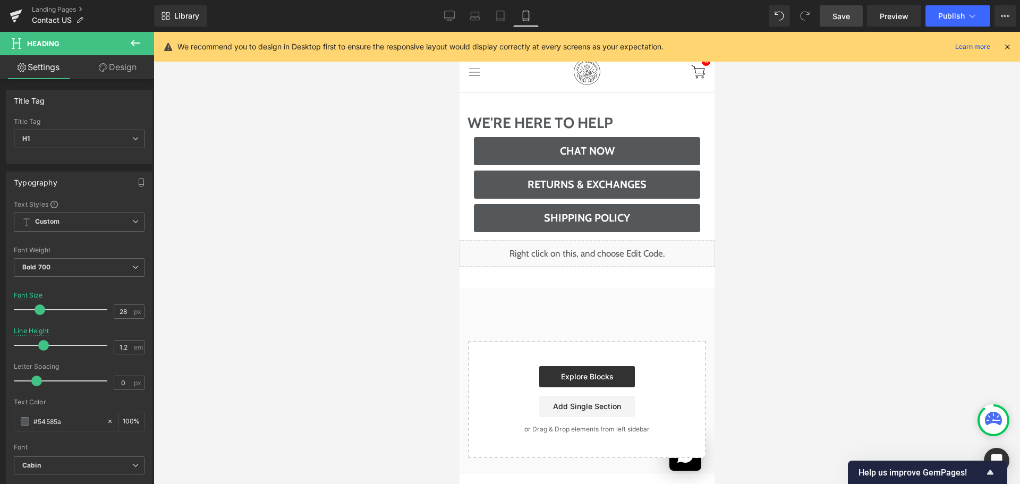
click at [135, 41] on icon at bounding box center [135, 43] width 13 height 13
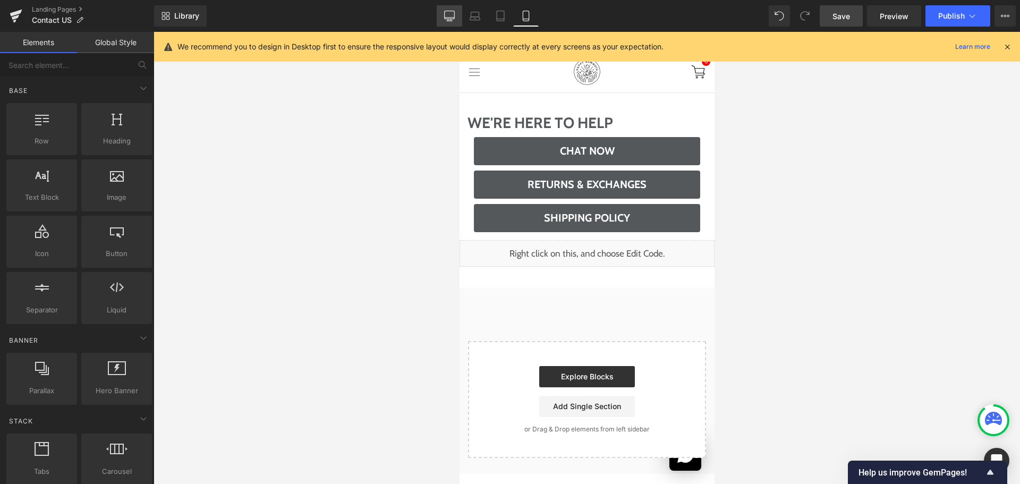
click at [453, 19] on icon at bounding box center [450, 15] width 10 height 8
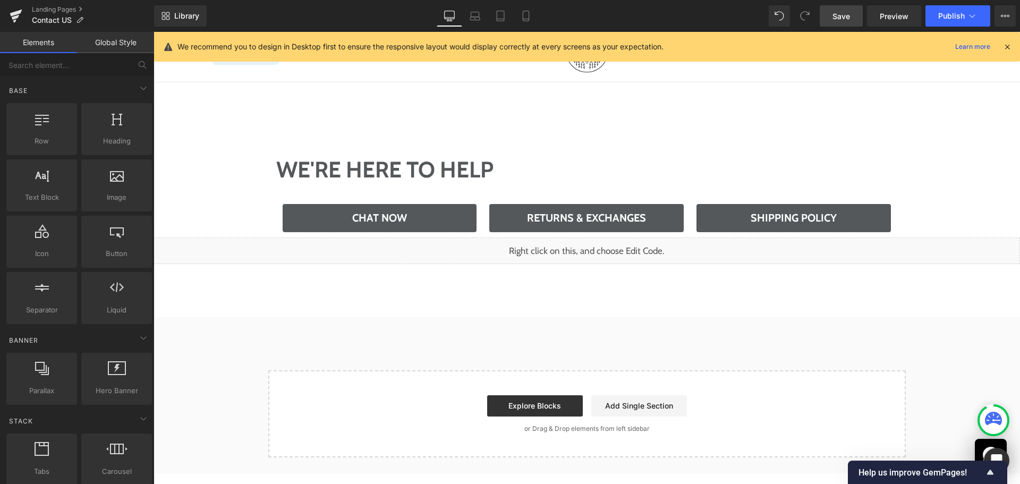
scroll to position [117, 0]
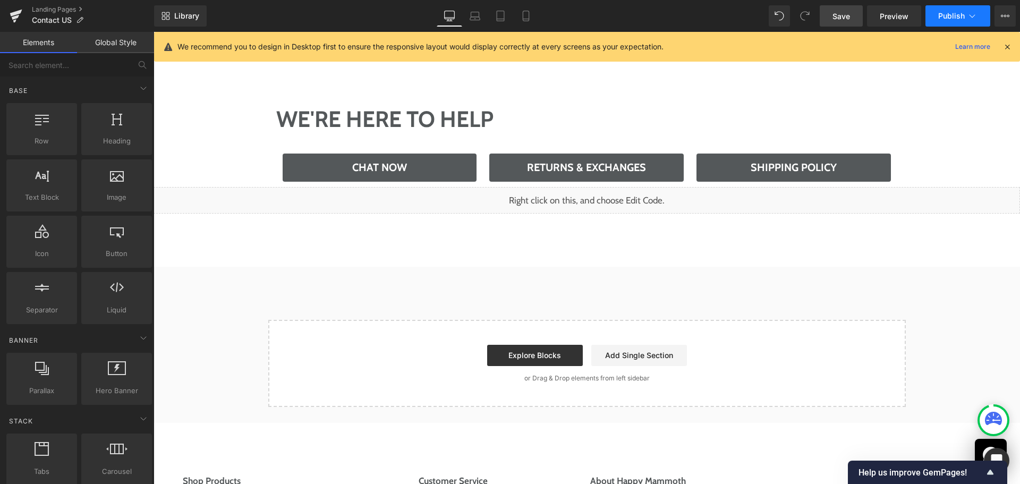
click at [955, 16] on span "Publish" at bounding box center [951, 16] width 27 height 9
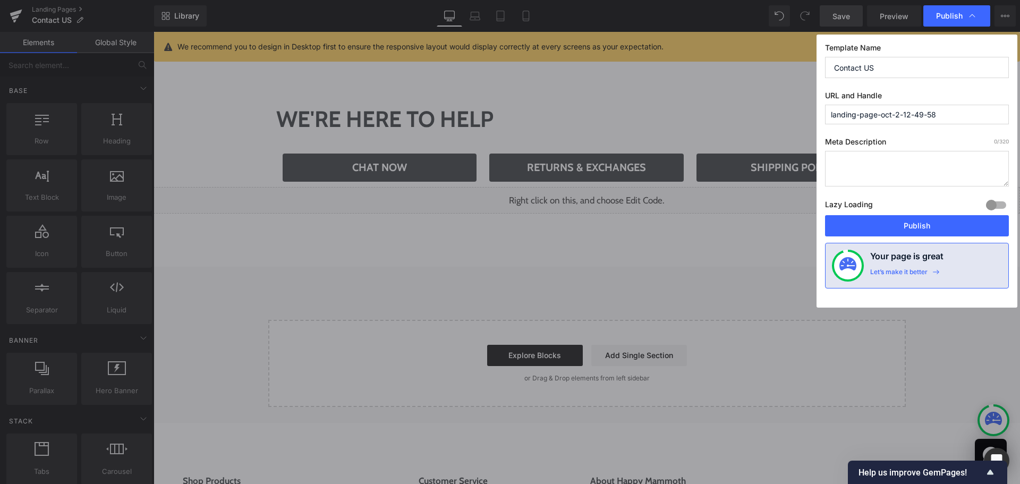
click at [893, 74] on input "Contact US" at bounding box center [917, 67] width 184 height 21
click at [898, 115] on input "landing-page-oct-2-12-49-58" at bounding box center [917, 115] width 184 height 20
paste input "Contact US"
type input "contact-us"
click at [881, 230] on button "Publish" at bounding box center [917, 225] width 184 height 21
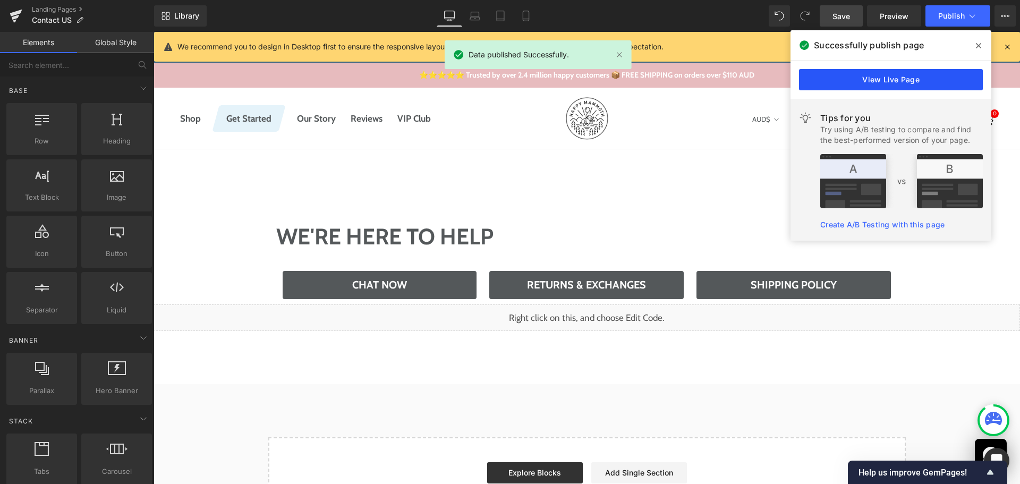
click at [874, 77] on link "View Live Page" at bounding box center [891, 79] width 184 height 21
